Goal: Information Seeking & Learning: Learn about a topic

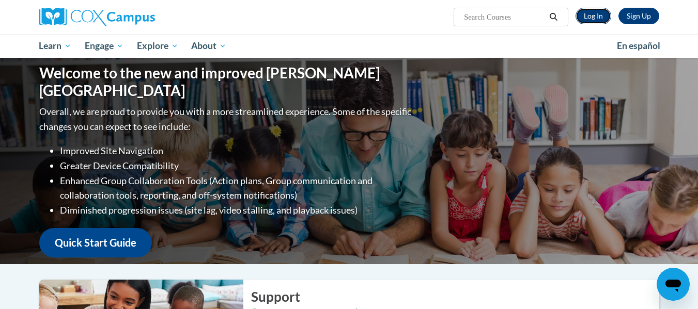
click at [592, 20] on link "Log In" at bounding box center [593, 16] width 36 height 17
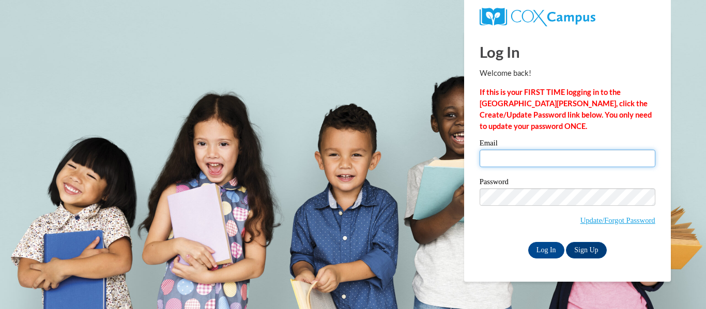
type input "rstallings@gsdwi.org"
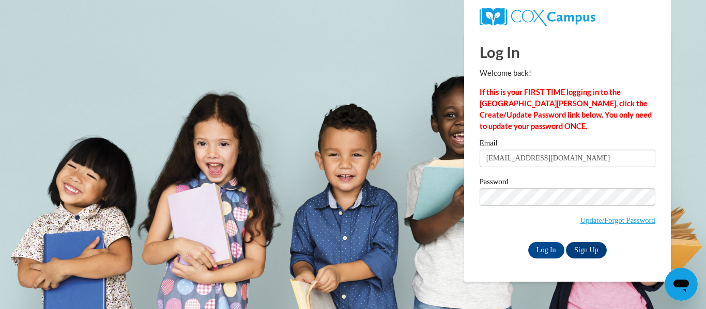
click at [528, 163] on input "rstallings@gsdwi.org" at bounding box center [567, 159] width 176 height 18
click at [538, 252] on input "Log In" at bounding box center [546, 250] width 36 height 17
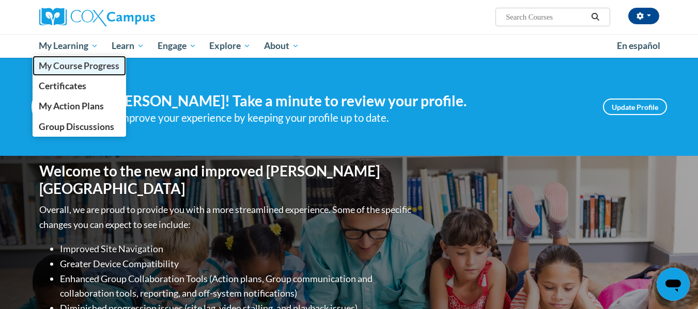
click at [87, 68] on span "My Course Progress" at bounding box center [79, 65] width 81 height 11
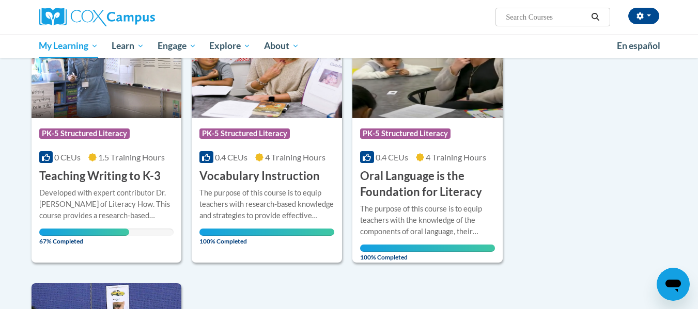
scroll to position [175, 0]
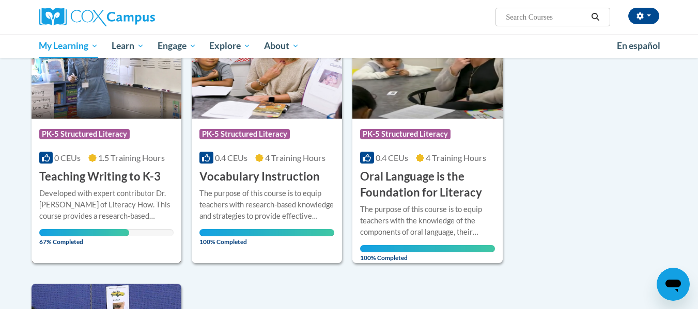
click at [123, 195] on div "Developed with expert contributor Dr. Margie Gillis of Literacy How. This cours…" at bounding box center [106, 205] width 135 height 34
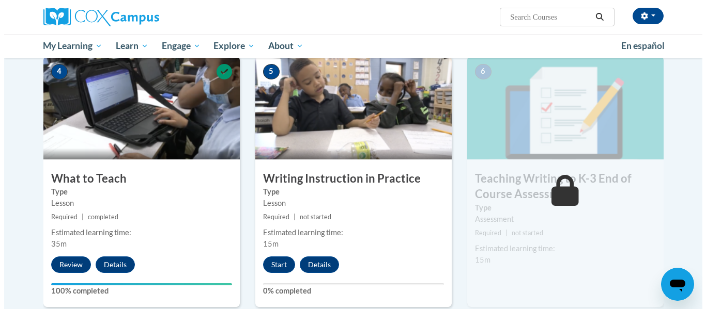
scroll to position [591, 0]
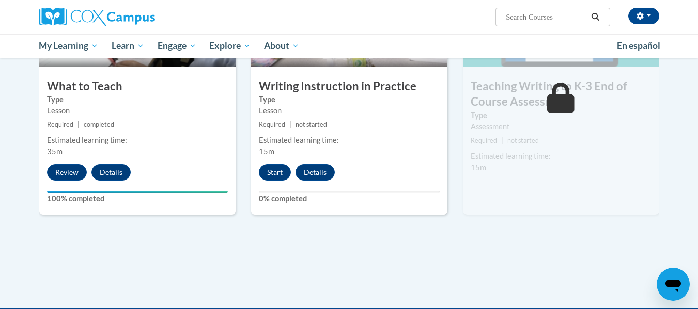
click at [421, 158] on div "Estimated learning time: 15m" at bounding box center [349, 146] width 196 height 23
click at [275, 177] on button "Start" at bounding box center [275, 172] width 32 height 17
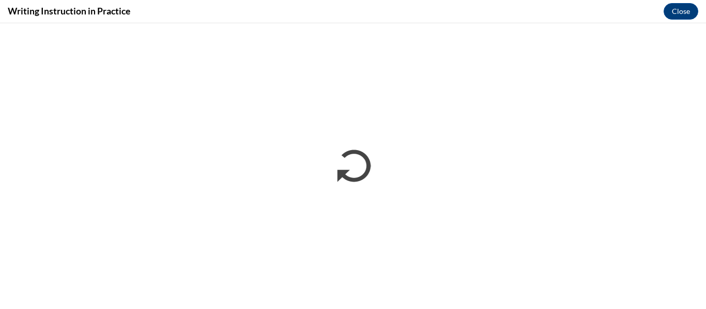
scroll to position [0, 0]
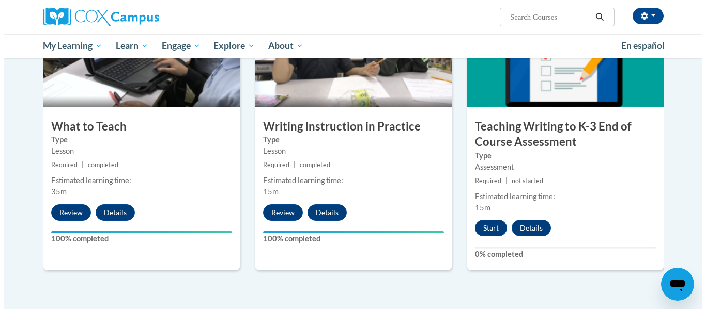
scroll to position [551, 0]
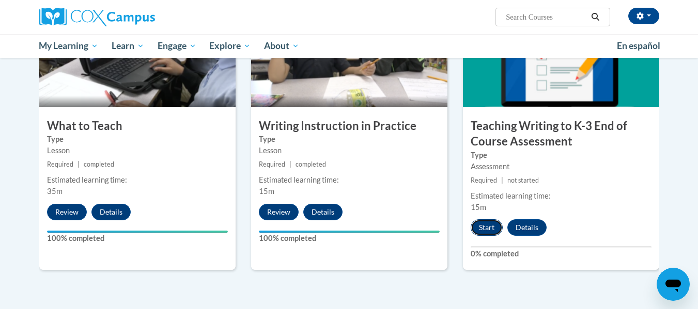
click at [487, 230] on button "Start" at bounding box center [487, 228] width 32 height 17
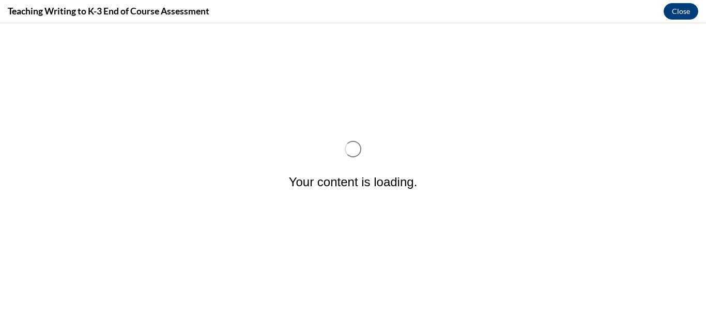
scroll to position [0, 0]
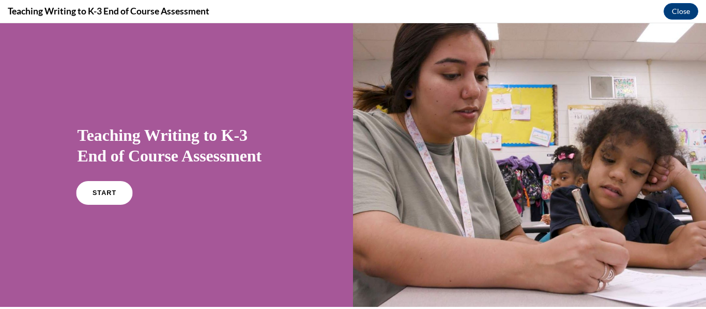
click at [92, 199] on link "START" at bounding box center [104, 193] width 56 height 24
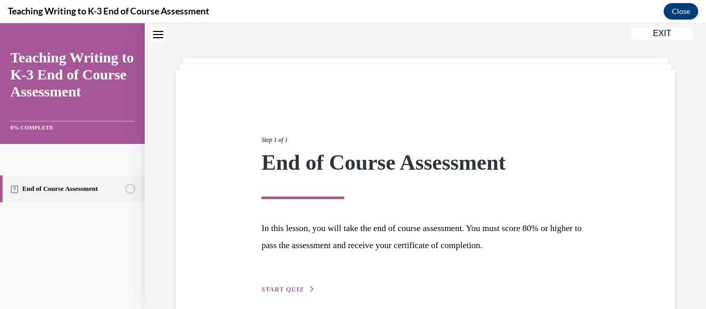
scroll to position [80, 0]
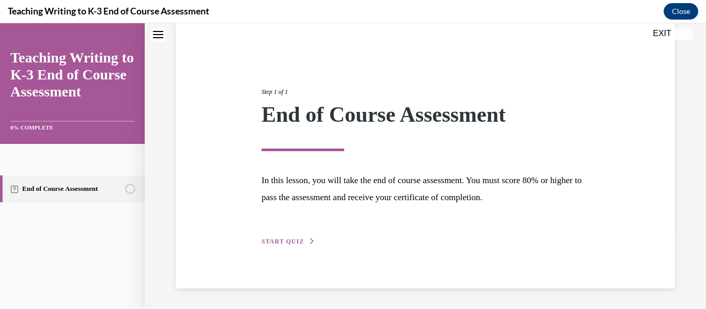
click at [284, 237] on button "START QUIZ" at bounding box center [288, 241] width 54 height 9
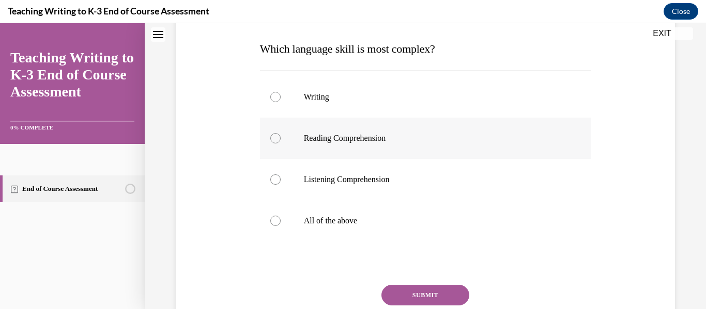
scroll to position [160, 0]
click at [276, 96] on div at bounding box center [275, 96] width 10 height 10
click at [276, 96] on input "Writing" at bounding box center [275, 96] width 10 height 10
radio input "true"
click at [417, 292] on button "SUBMIT" at bounding box center [425, 294] width 88 height 21
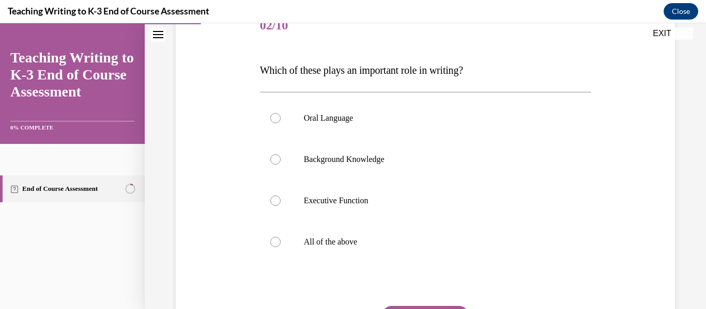
scroll to position [139, 0]
click at [274, 240] on div at bounding box center [275, 241] width 10 height 10
click at [274, 240] on input "All of the above" at bounding box center [275, 241] width 10 height 10
radio input "true"
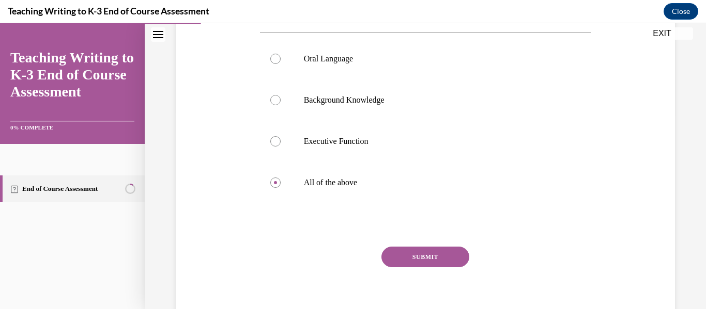
scroll to position [198, 0]
click at [430, 259] on button "SUBMIT" at bounding box center [425, 256] width 88 height 21
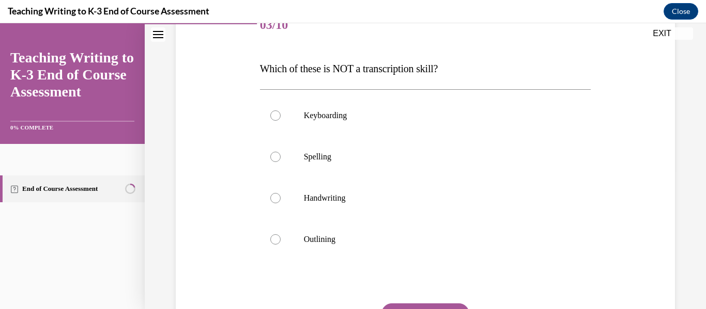
scroll to position [142, 0]
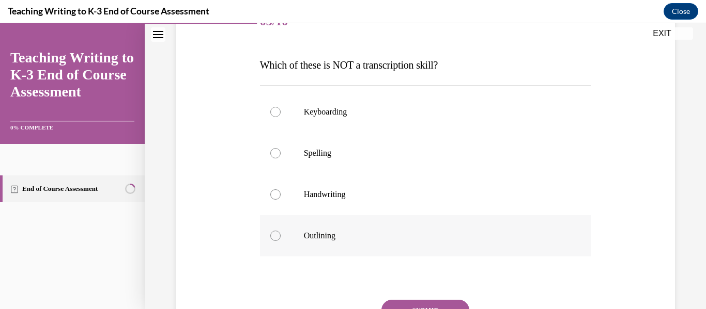
click at [272, 234] on div at bounding box center [275, 236] width 10 height 10
click at [272, 234] on input "Outlining" at bounding box center [275, 236] width 10 height 10
radio input "true"
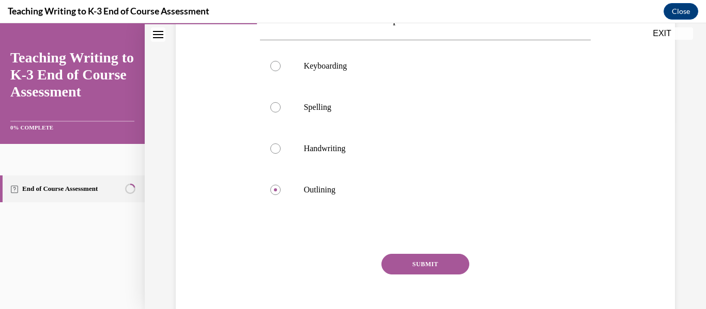
click at [418, 265] on button "SUBMIT" at bounding box center [425, 264] width 88 height 21
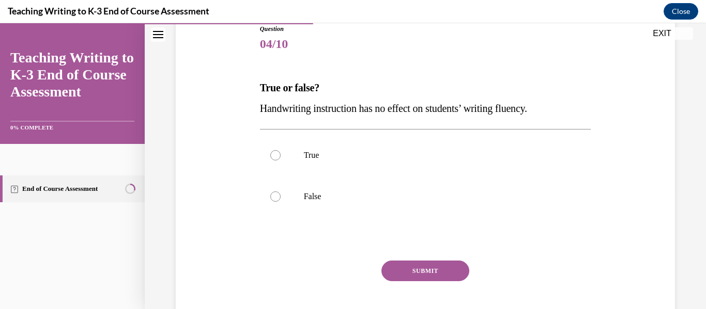
scroll to position [120, 0]
click at [275, 196] on div at bounding box center [275, 196] width 10 height 10
click at [275, 196] on input "False" at bounding box center [275, 196] width 10 height 10
radio input "true"
click at [435, 271] on button "SUBMIT" at bounding box center [425, 270] width 88 height 21
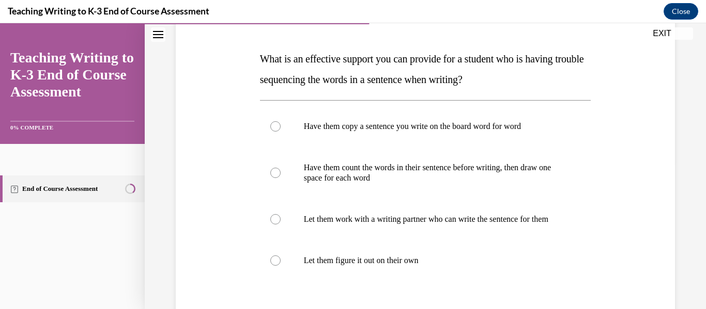
scroll to position [149, 0]
click at [273, 124] on div at bounding box center [275, 126] width 10 height 10
click at [273, 124] on input "Have them copy a sentence you write on the board word for word" at bounding box center [275, 126] width 10 height 10
radio input "true"
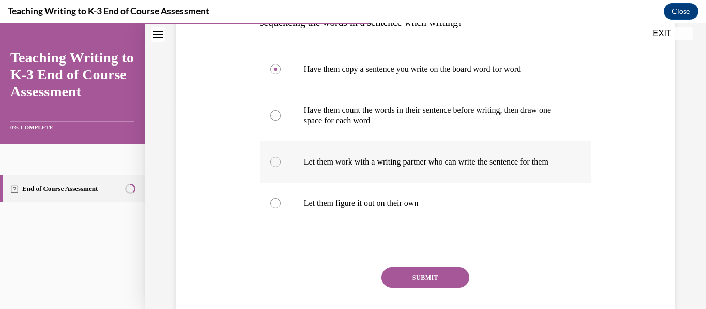
scroll to position [206, 0]
click at [432, 283] on button "SUBMIT" at bounding box center [425, 277] width 88 height 21
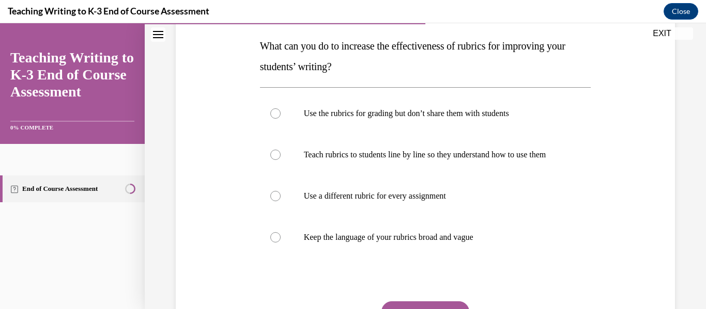
scroll to position [162, 0]
click at [274, 159] on div at bounding box center [275, 154] width 10 height 10
click at [274, 159] on input "Teach rubrics to students line by line so they understand how to use them" at bounding box center [275, 154] width 10 height 10
radio input "true"
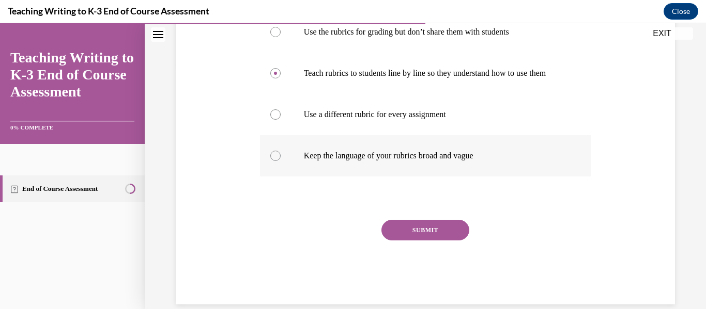
scroll to position [243, 0]
click at [447, 240] on button "SUBMIT" at bounding box center [425, 230] width 88 height 21
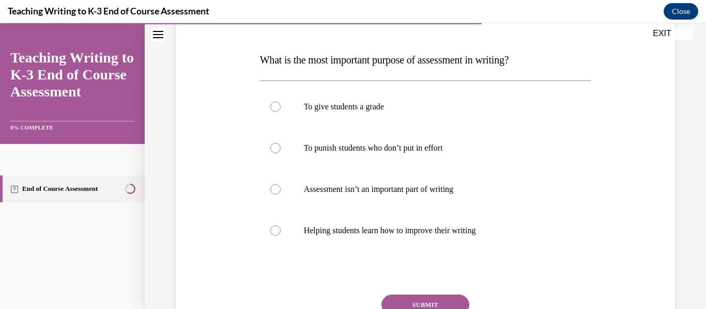
scroll to position [148, 0]
click at [272, 231] on div at bounding box center [275, 230] width 10 height 10
click at [272, 231] on input "Helping students learn how to improve their writing" at bounding box center [275, 230] width 10 height 10
radio input "true"
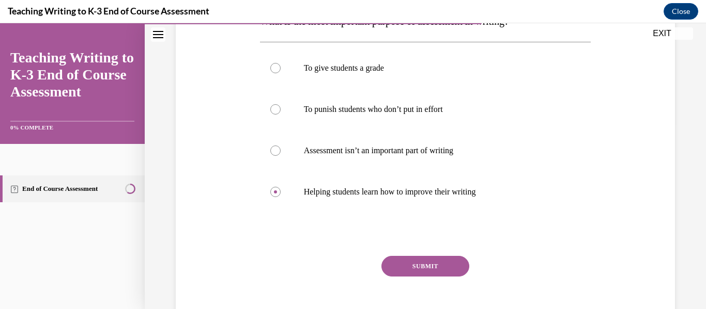
scroll to position [186, 0]
click at [424, 263] on button "SUBMIT" at bounding box center [425, 266] width 88 height 21
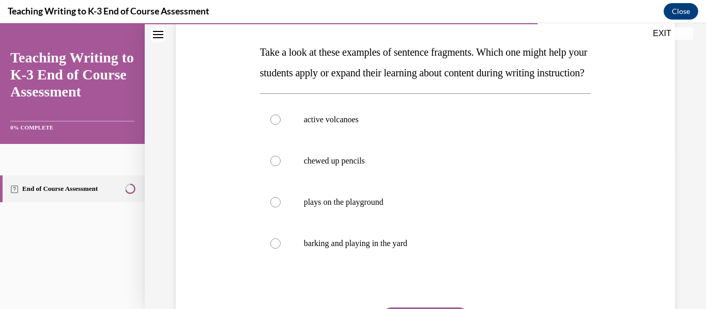
scroll to position [159, 0]
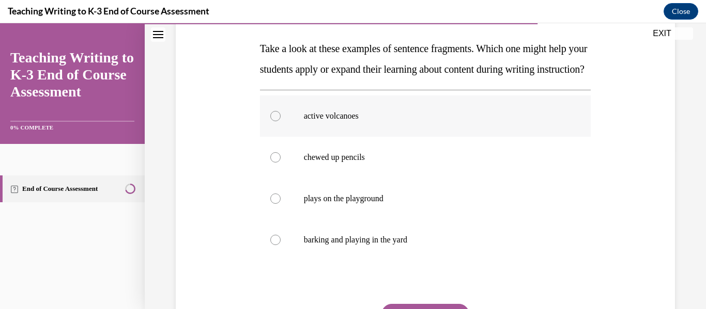
click at [272, 121] on div at bounding box center [275, 116] width 10 height 10
click at [272, 121] on input "active volcanoes" at bounding box center [275, 116] width 10 height 10
radio input "true"
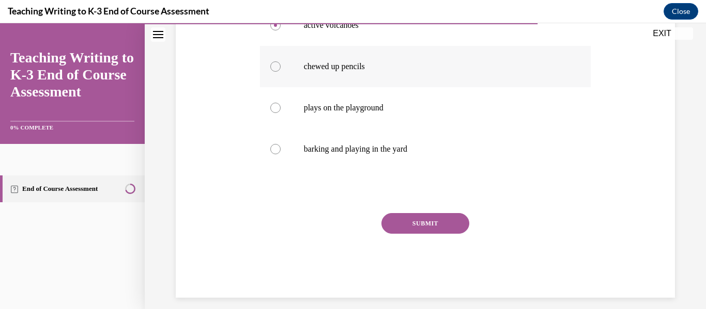
scroll to position [253, 0]
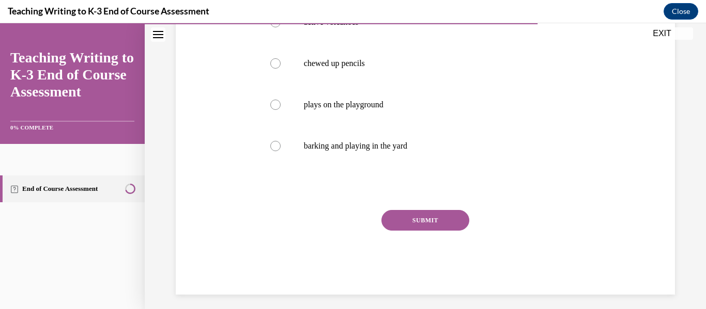
click at [422, 231] on button "SUBMIT" at bounding box center [425, 220] width 88 height 21
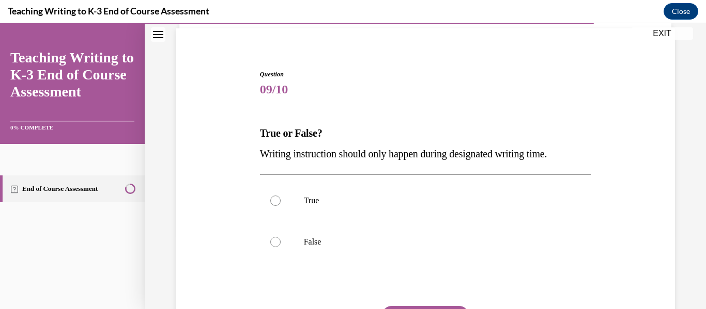
scroll to position [132, 0]
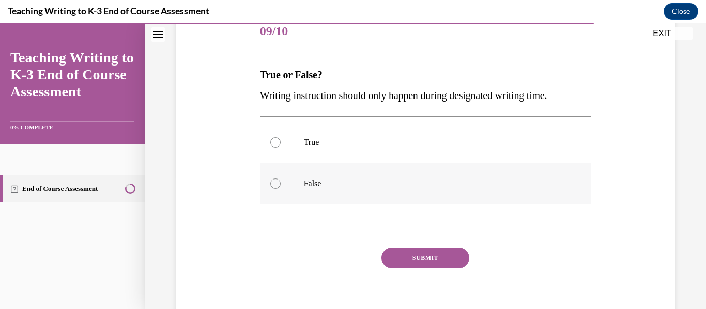
click at [273, 184] on div at bounding box center [275, 184] width 10 height 10
click at [273, 184] on input "False" at bounding box center [275, 184] width 10 height 10
radio input "true"
click at [414, 253] on button "SUBMIT" at bounding box center [425, 258] width 88 height 21
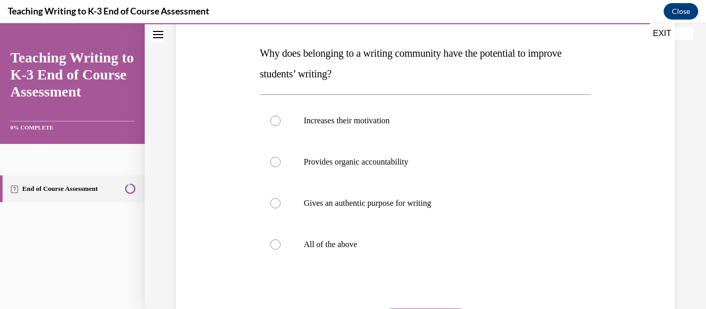
scroll to position [157, 0]
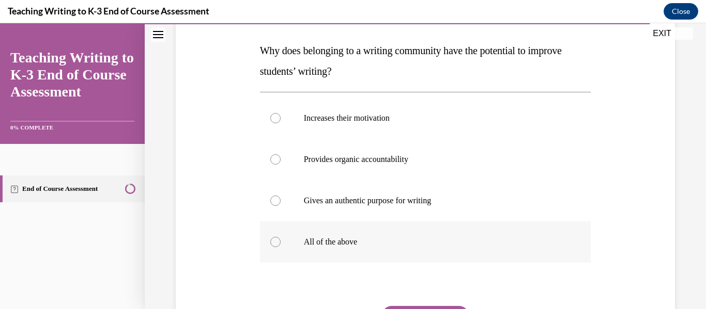
click at [273, 244] on div at bounding box center [275, 242] width 10 height 10
click at [273, 244] on input "All of the above" at bounding box center [275, 242] width 10 height 10
radio input "true"
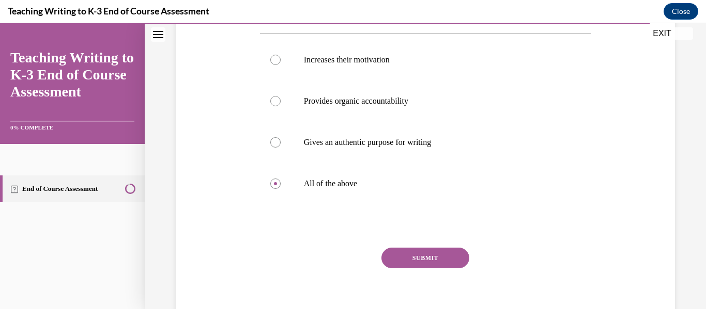
scroll to position [215, 0]
click at [424, 255] on button "SUBMIT" at bounding box center [425, 257] width 88 height 21
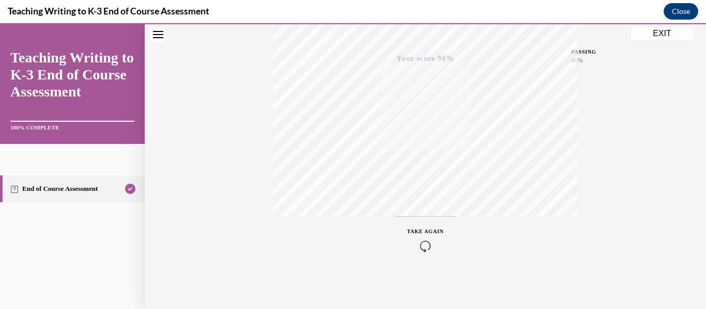
scroll to position [165, 0]
click at [660, 31] on button "EXIT" at bounding box center [662, 33] width 62 height 12
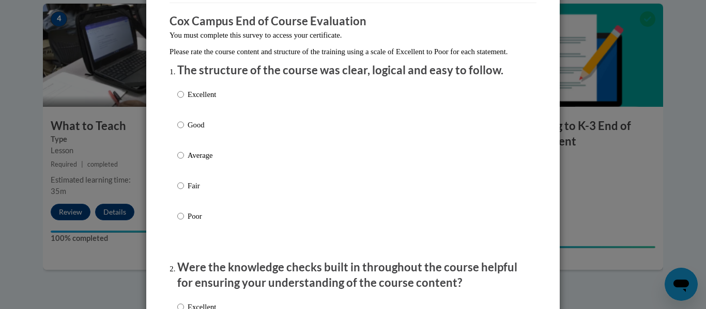
scroll to position [83, 0]
click at [177, 130] on input "Good" at bounding box center [180, 123] width 7 height 11
radio input "true"
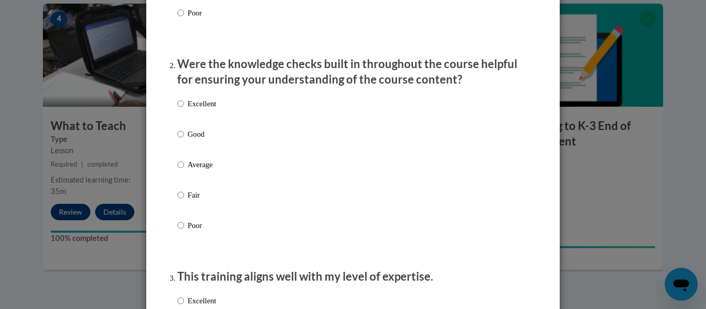
scroll to position [286, 0]
click at [181, 144] on label "Good" at bounding box center [196, 142] width 39 height 28
click at [181, 139] on input "Good" at bounding box center [180, 133] width 7 height 11
radio input "true"
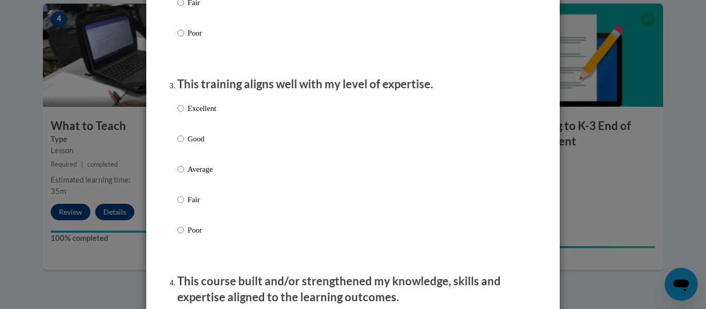
scroll to position [478, 0]
click at [177, 175] on input "Average" at bounding box center [180, 168] width 7 height 11
radio input "true"
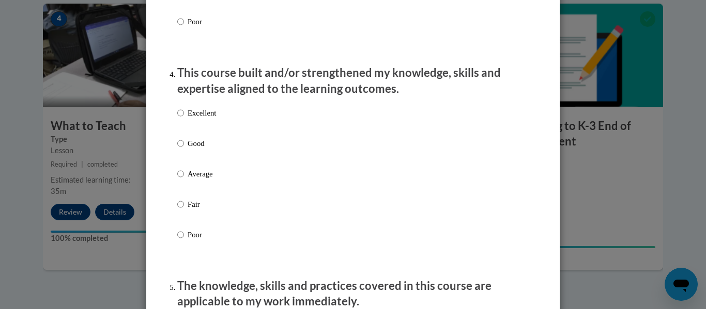
scroll to position [736, 0]
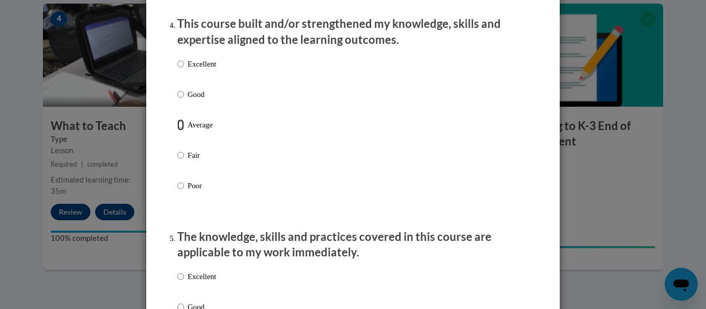
click at [177, 131] on input "Average" at bounding box center [180, 124] width 7 height 11
radio input "true"
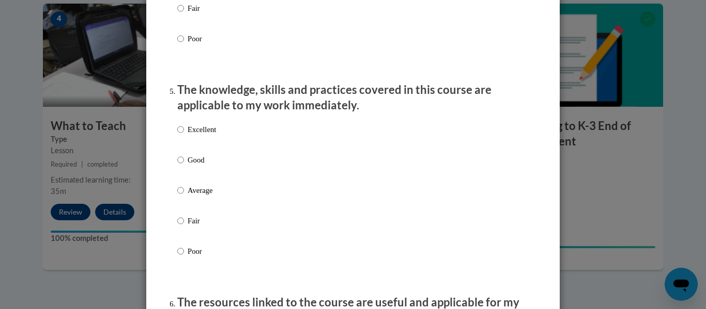
scroll to position [883, 0]
click at [177, 226] on input "Fair" at bounding box center [180, 220] width 7 height 11
radio input "true"
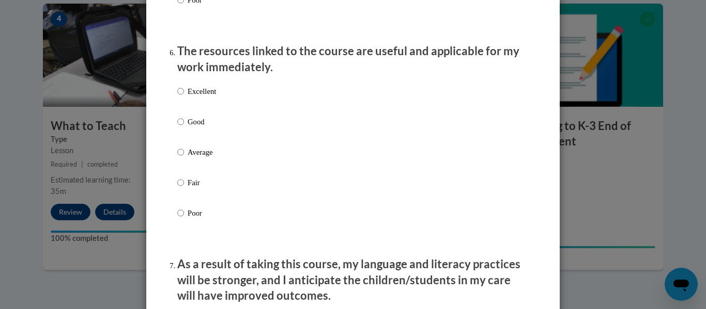
scroll to position [1169, 0]
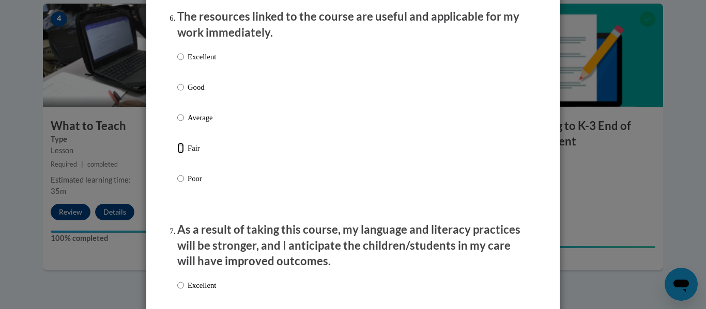
click at [177, 154] on input "Fair" at bounding box center [180, 148] width 7 height 11
radio input "true"
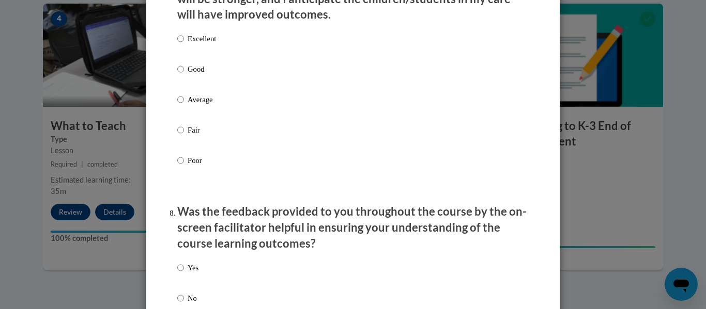
scroll to position [1417, 0]
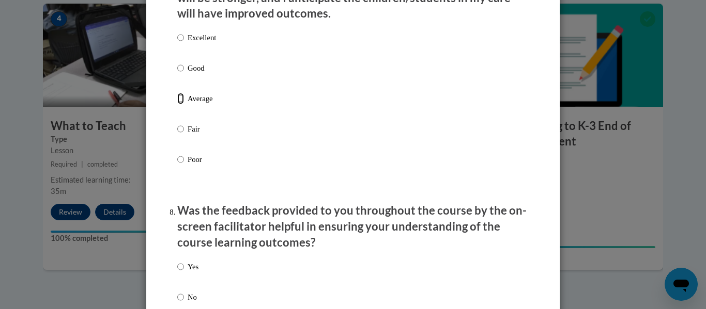
click at [179, 104] on input "Average" at bounding box center [180, 98] width 7 height 11
radio input "true"
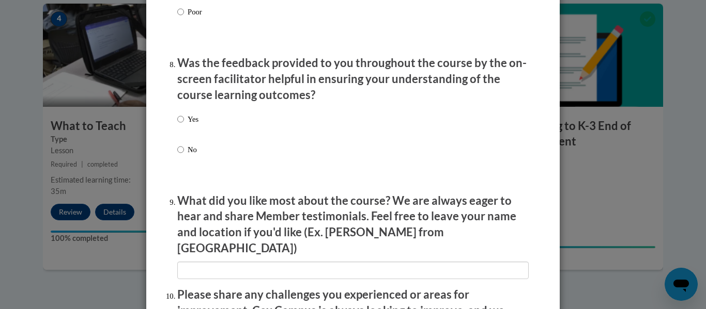
scroll to position [1566, 0]
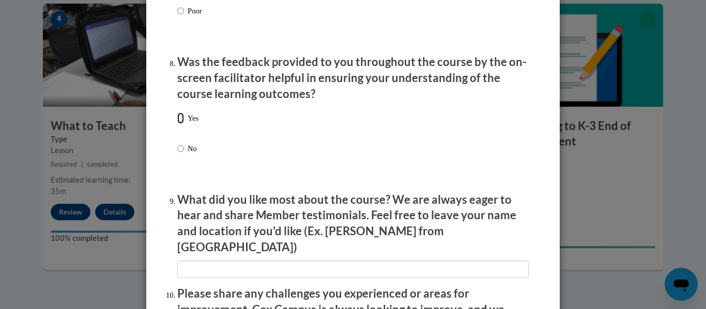
click at [177, 124] on input "Yes" at bounding box center [180, 118] width 7 height 11
radio input "true"
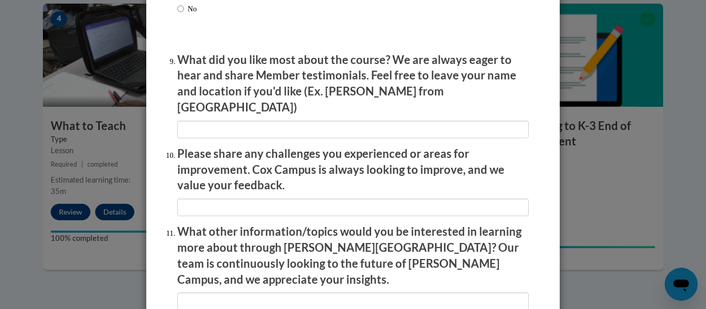
scroll to position [1707, 0]
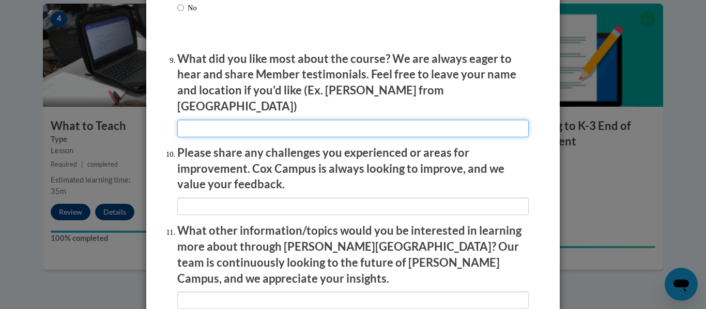
click at [270, 120] on input "textbox" at bounding box center [352, 129] width 351 height 18
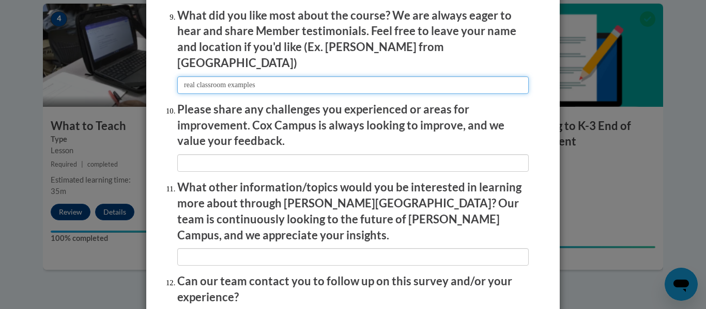
type input "real classroom examples"
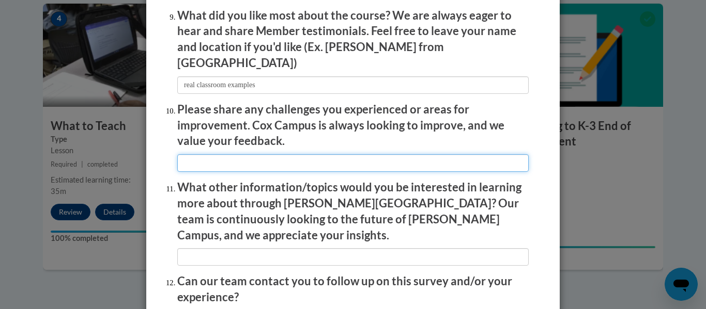
click at [280, 154] on input "textbox" at bounding box center [352, 163] width 351 height 18
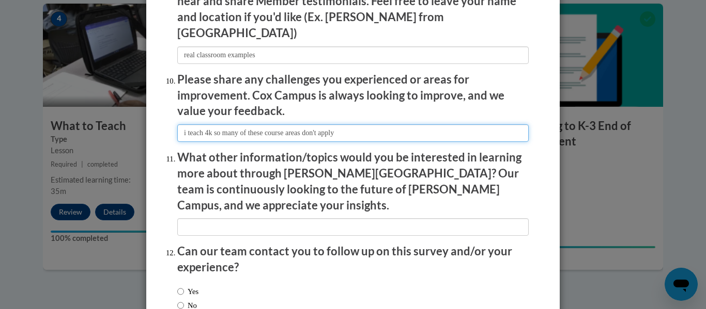
type input "i teach 4k so many of these course areas don't apply"
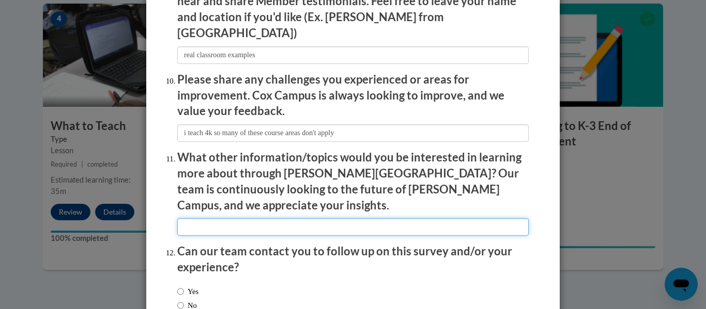
click at [278, 218] on input "textbox" at bounding box center [352, 227] width 351 height 18
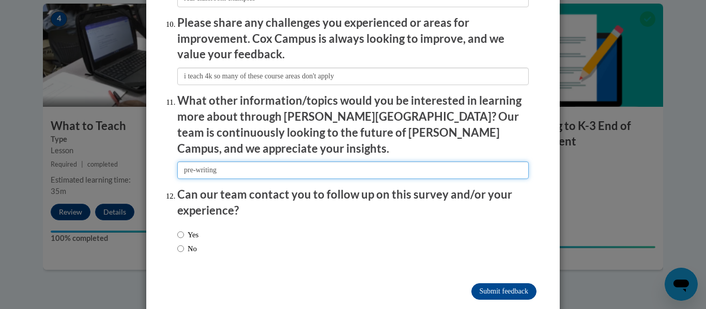
type input "pre-writing"
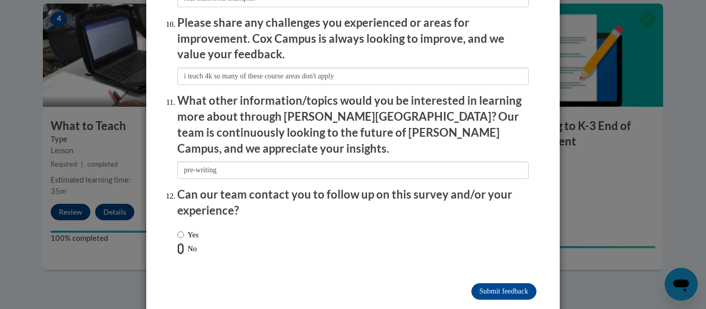
click at [178, 243] on input "No" at bounding box center [180, 248] width 7 height 11
radio input "true"
click at [484, 284] on input "Submit feedback" at bounding box center [503, 292] width 65 height 17
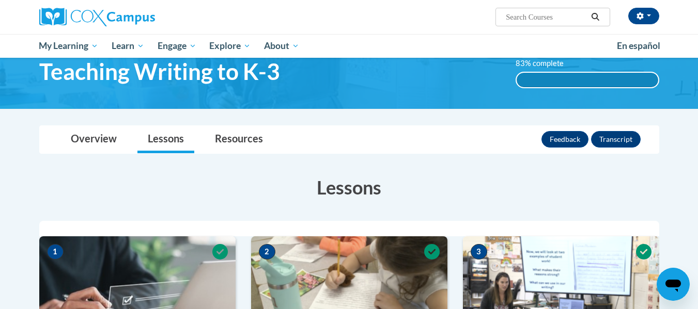
scroll to position [0, 0]
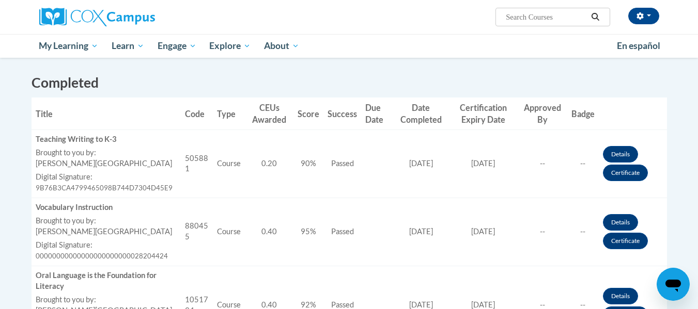
scroll to position [271, 0]
click at [615, 170] on link "Certificate" at bounding box center [625, 172] width 45 height 17
